Goal: Find specific page/section: Find specific page/section

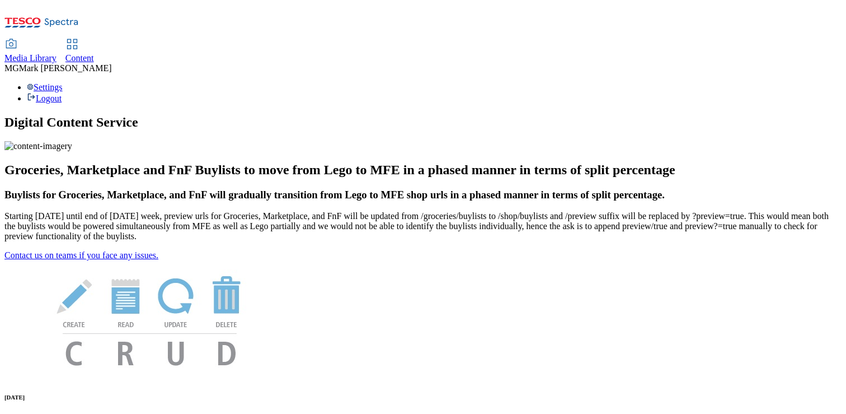
click at [57, 53] on span "Media Library" at bounding box center [30, 58] width 52 height 10
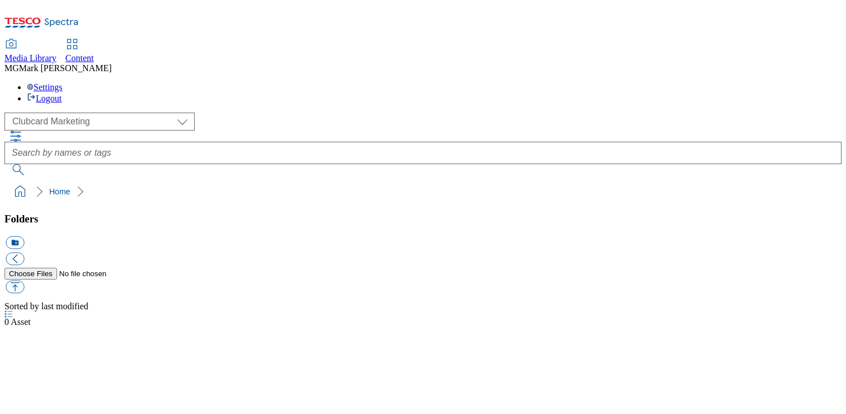
scroll to position [1, 0]
click at [94, 53] on span "Content" at bounding box center [79, 58] width 29 height 10
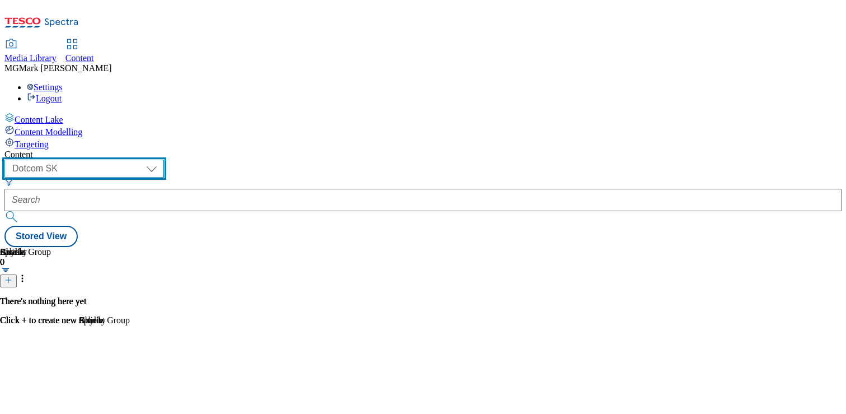
click at [164, 160] on select "Dotcom CZ Dotcom SK ghs-roi ghs-uk Phones UK" at bounding box center [84, 169] width 160 height 18
select select "ghs-uk"
click at [146, 160] on select "Dotcom CZ Dotcom SK ghs-roi ghs-uk Phones UK" at bounding box center [84, 169] width 160 height 18
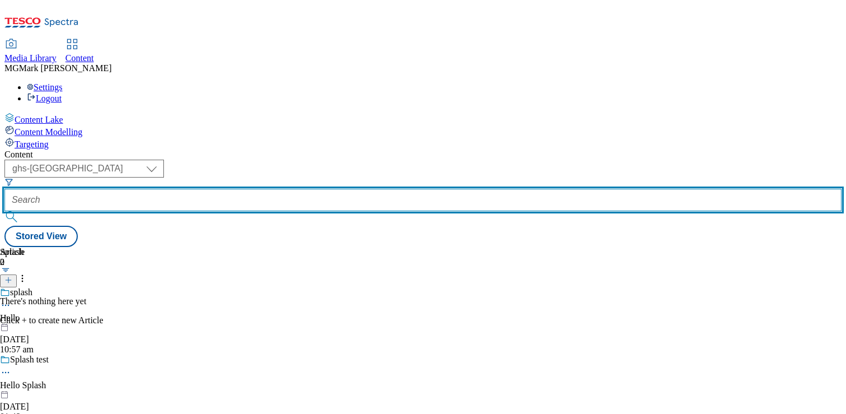
click at [298, 189] on input "text" at bounding box center [422, 200] width 837 height 22
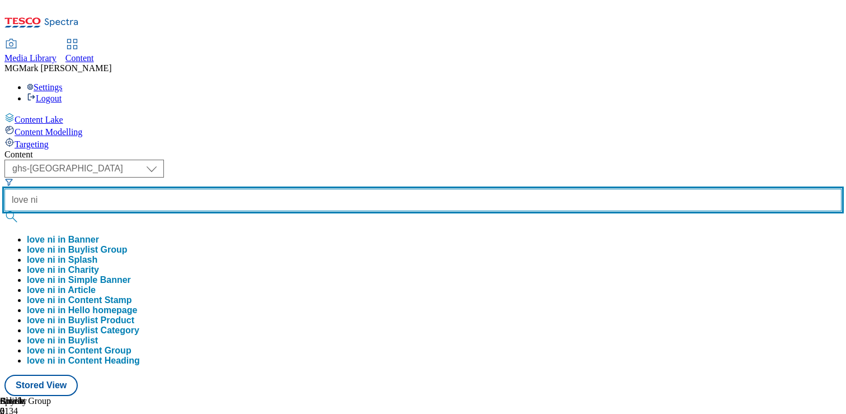
type input "love ni"
click at [4, 211] on button "submit" at bounding box center [12, 216] width 16 height 11
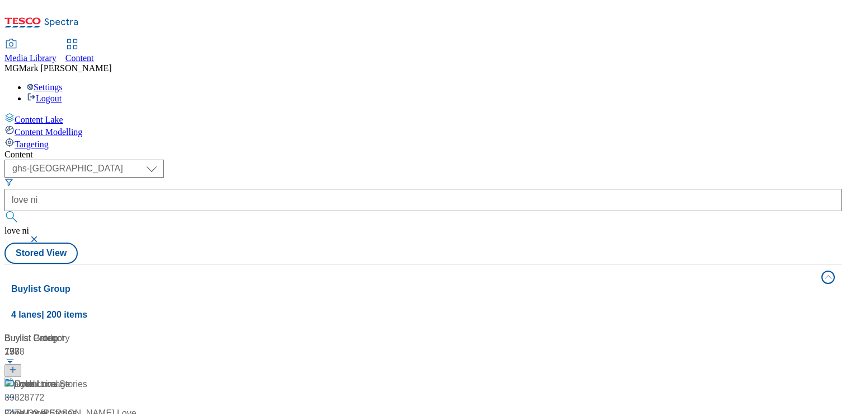
click at [554, 160] on div "( optional ) Dotcom CZ Dotcom SK ghs-roi ghs-uk Phones UK ghs-uk love ni love n…" at bounding box center [422, 212] width 837 height 104
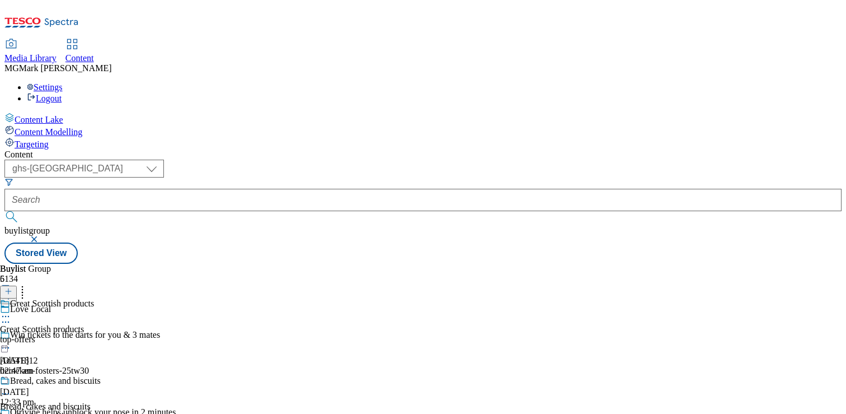
click at [101, 298] on div "Great Scottish products Great Scottish products top-offers 17 Jul 2024 02:47 am" at bounding box center [50, 336] width 101 height 77
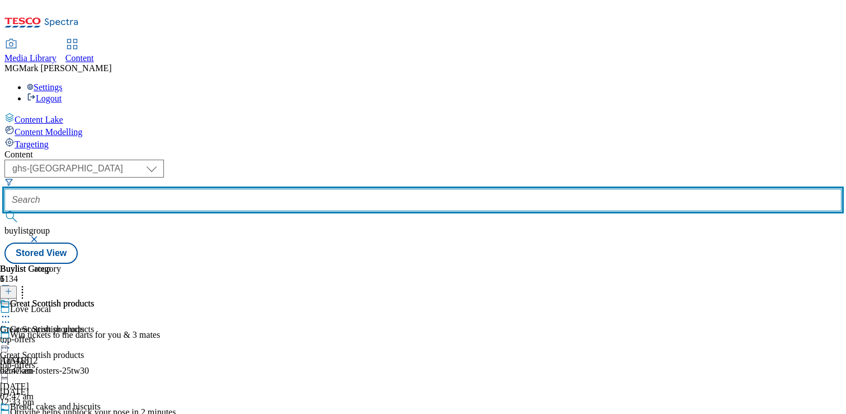
click at [275, 189] on input "text" at bounding box center [422, 200] width 837 height 22
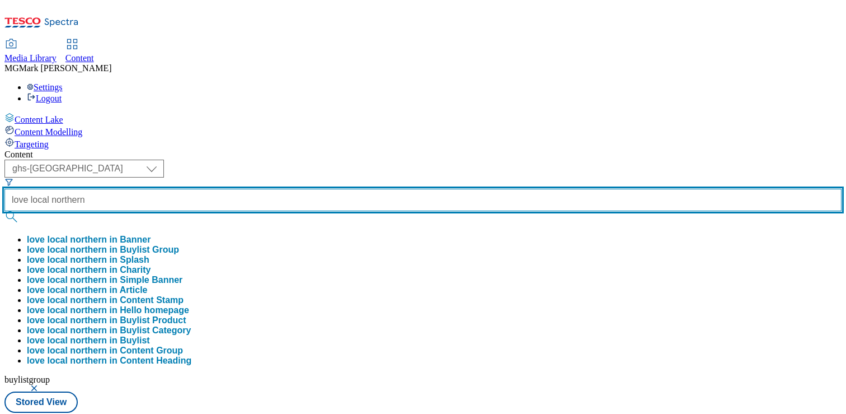
type input "love local northern"
click at [4, 211] on button "submit" at bounding box center [12, 216] width 16 height 11
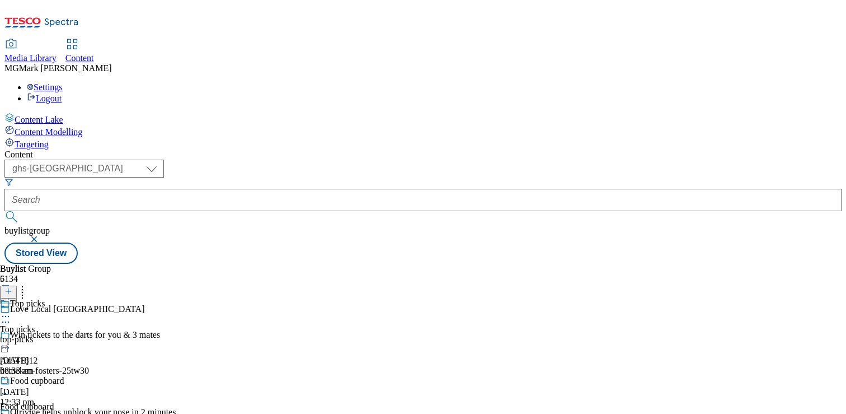
click at [72, 334] on div "top-picks" at bounding box center [36, 339] width 72 height 10
click at [61, 334] on div "top-picks" at bounding box center [30, 339] width 61 height 10
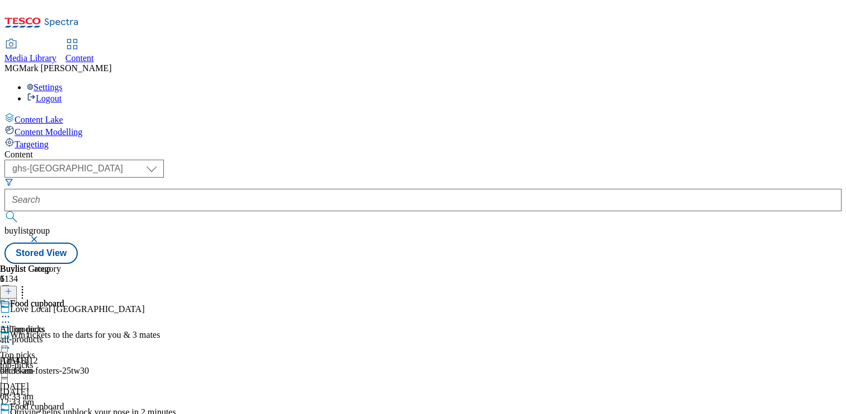
click at [64, 334] on div "all-products" at bounding box center [32, 339] width 64 height 10
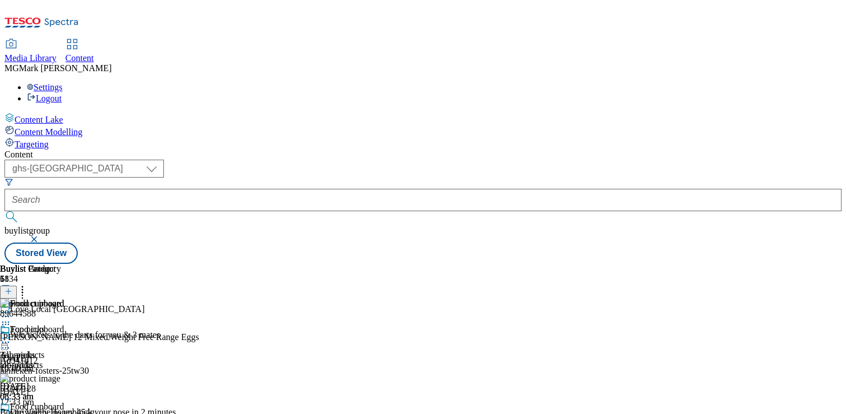
click at [72, 360] on div "top-picks" at bounding box center [36, 365] width 72 height 10
